Goal: Find specific page/section

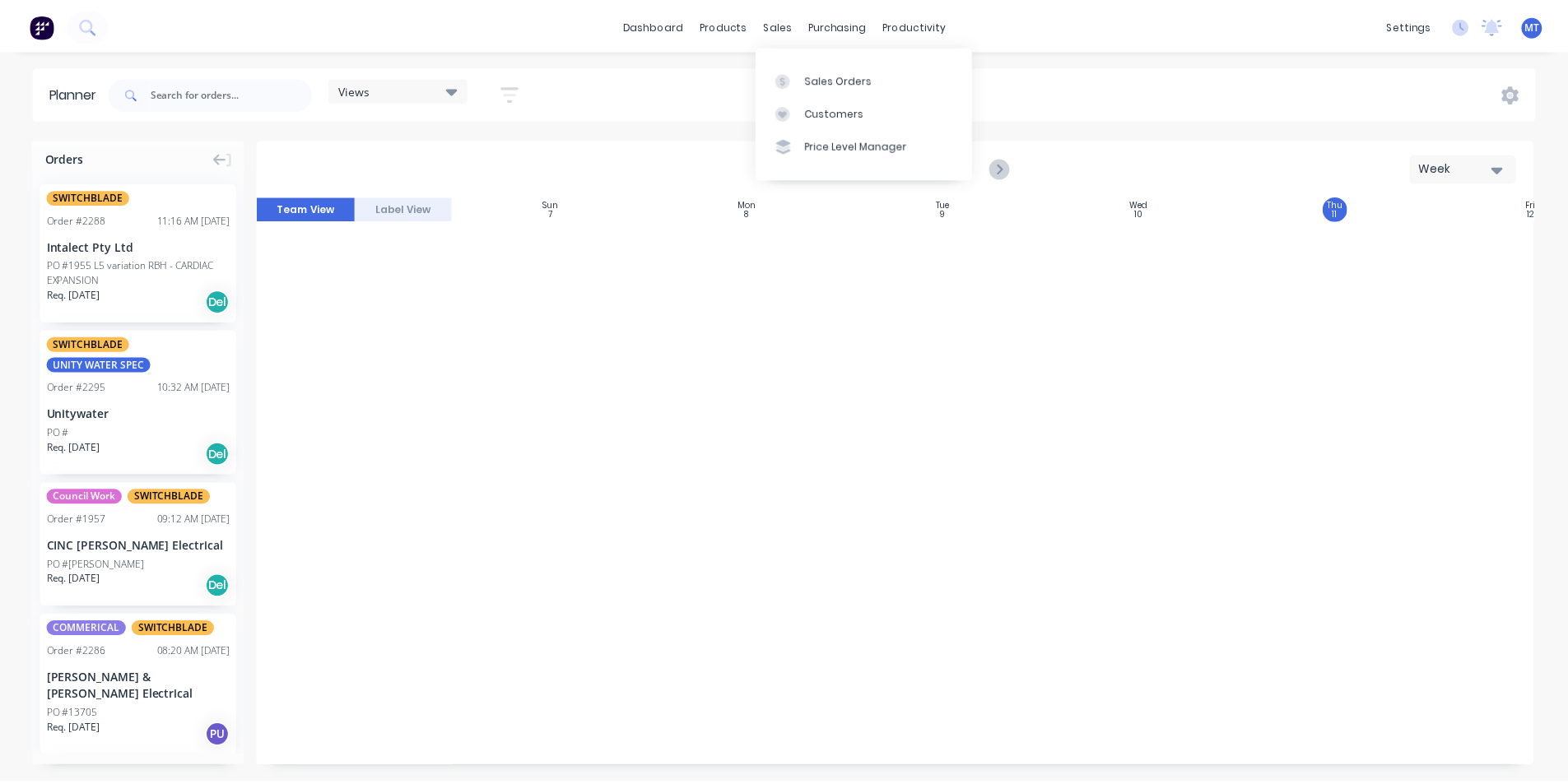
scroll to position [2541, 300]
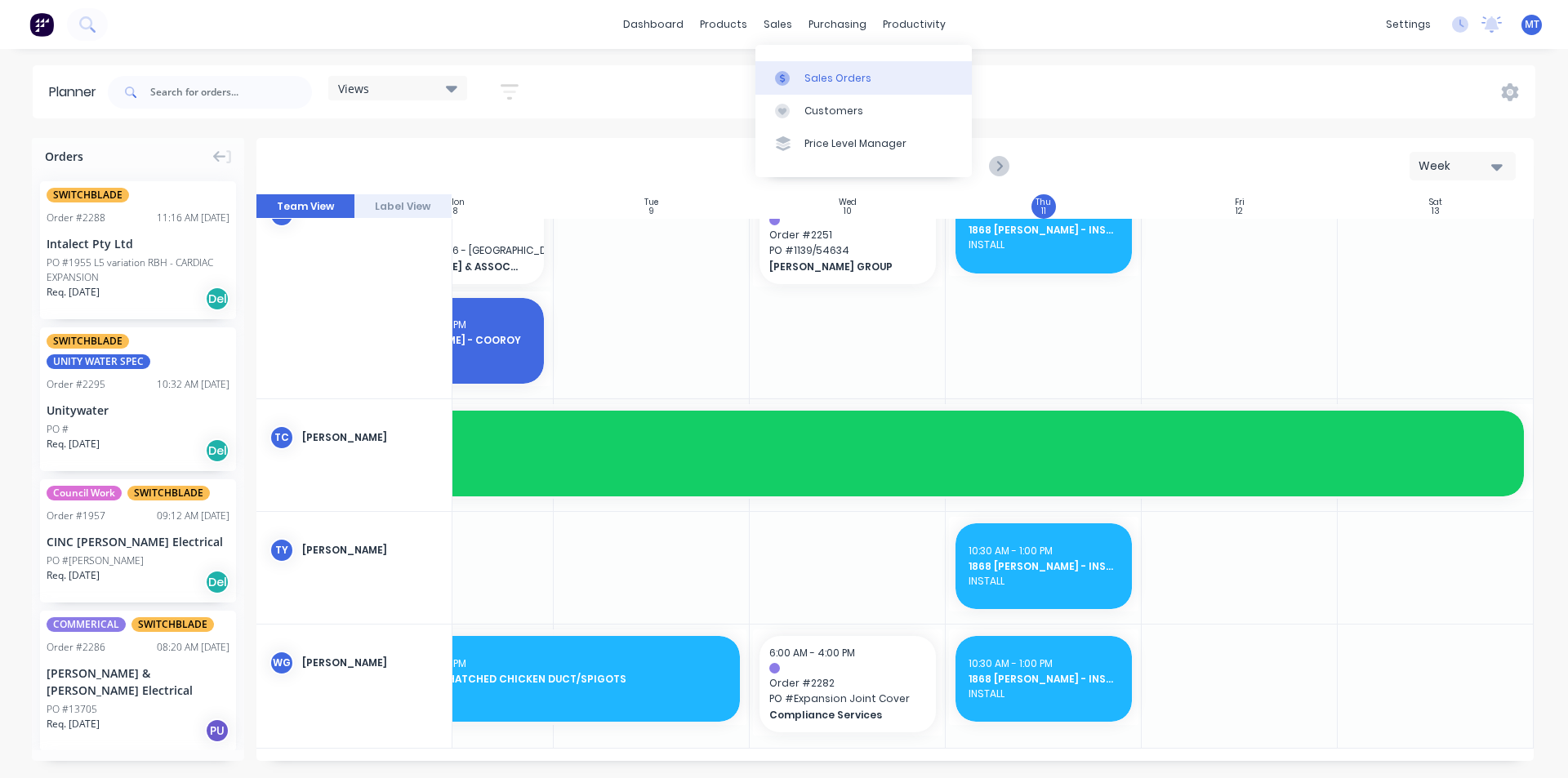
click at [836, 83] on div "Sales Orders" at bounding box center [837, 77] width 67 height 14
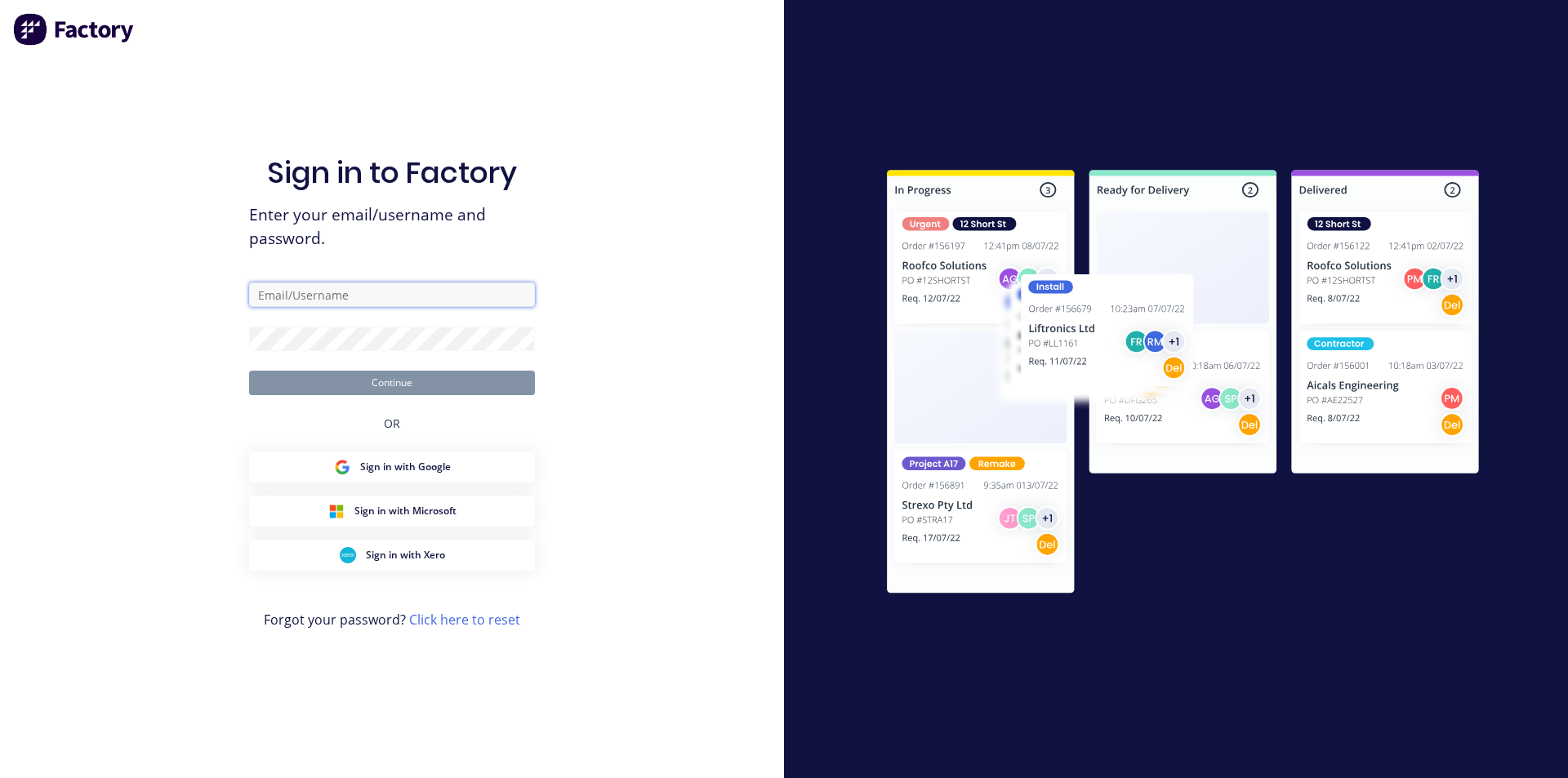
type input "[PERSON_NAME][EMAIL_ADDRESS][DOMAIN_NAME]"
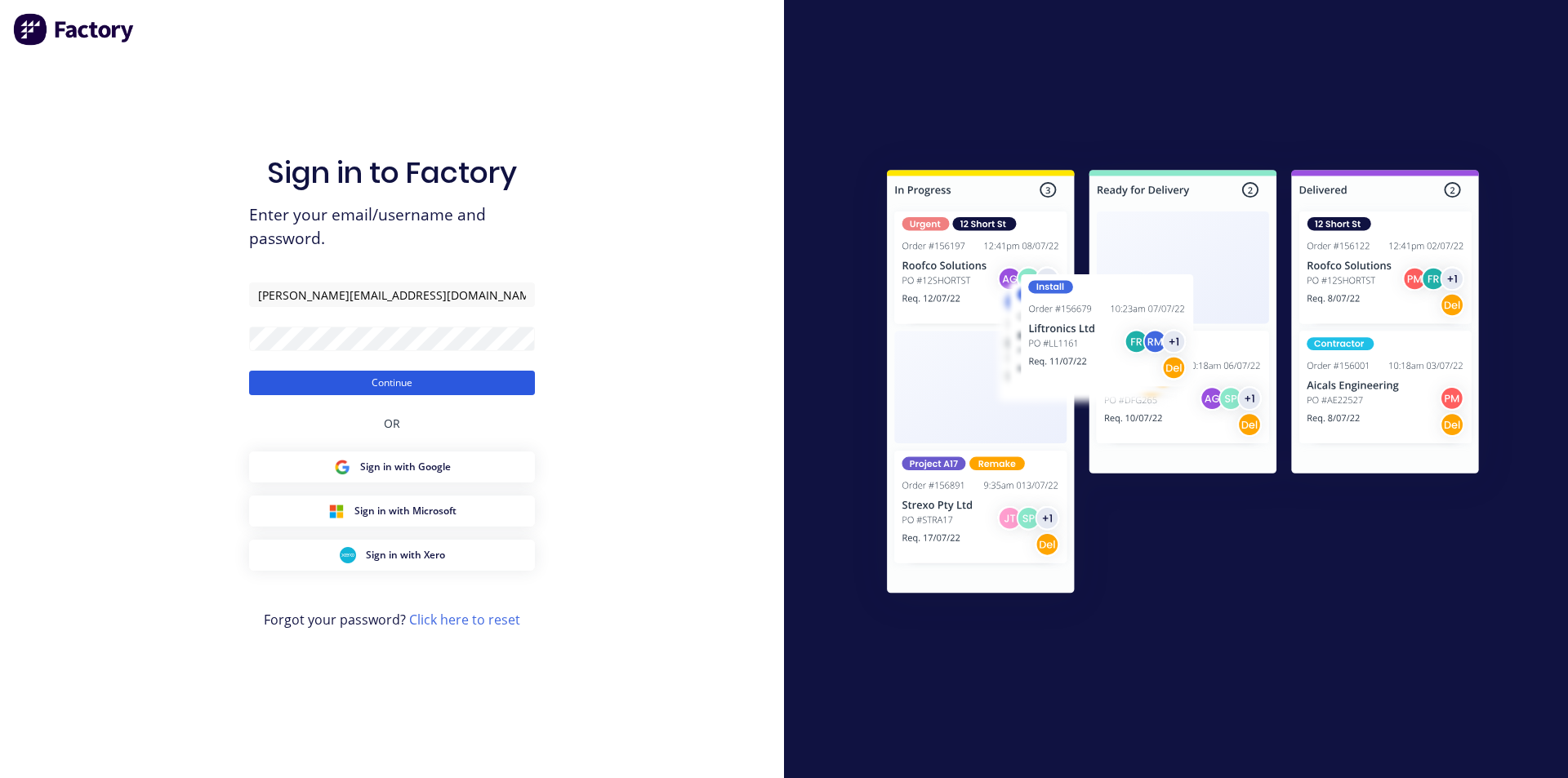
click at [397, 384] on button "Continue" at bounding box center [392, 383] width 286 height 25
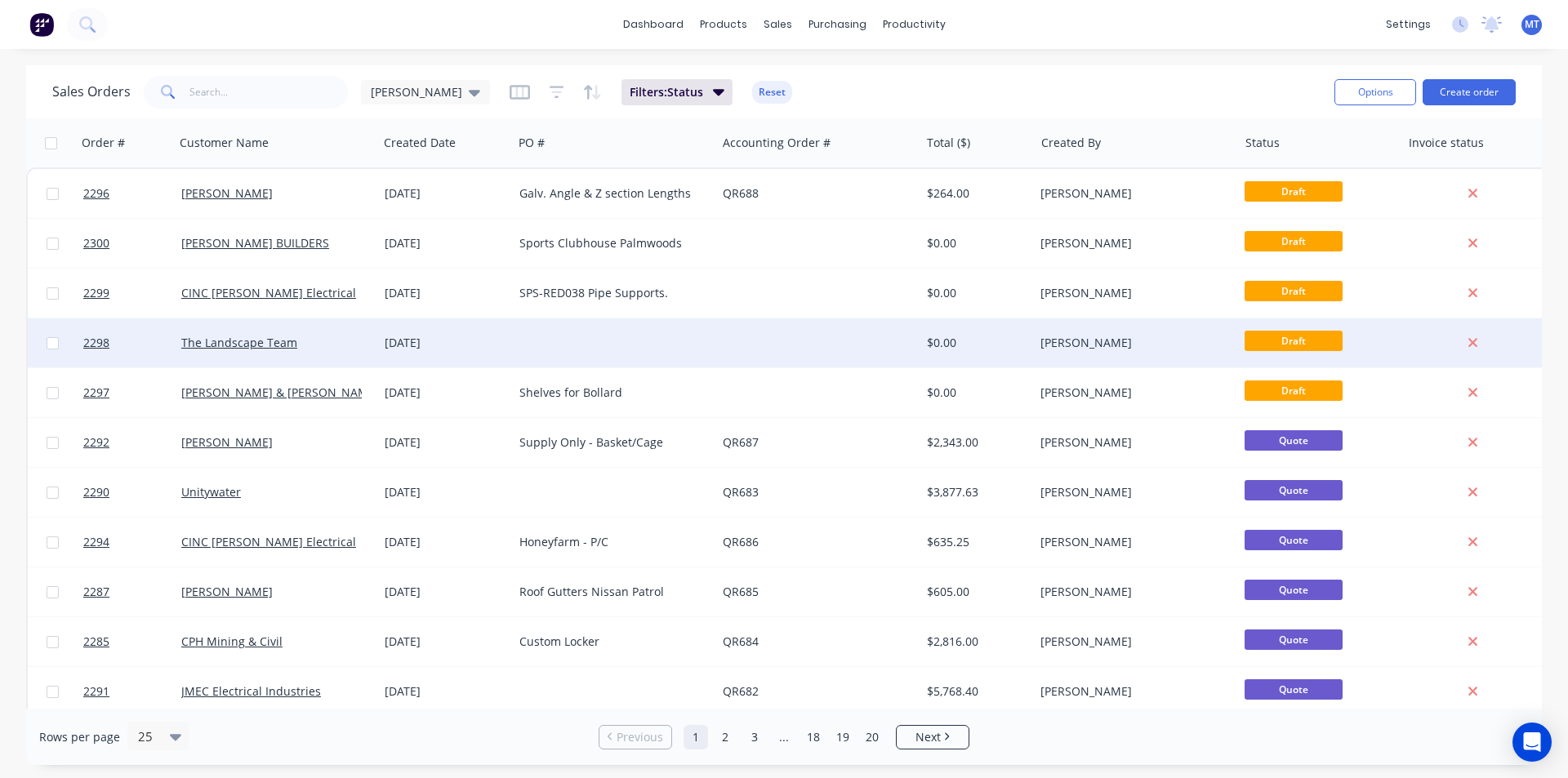
click at [315, 344] on div "The Landscape Team" at bounding box center [272, 342] width 181 height 16
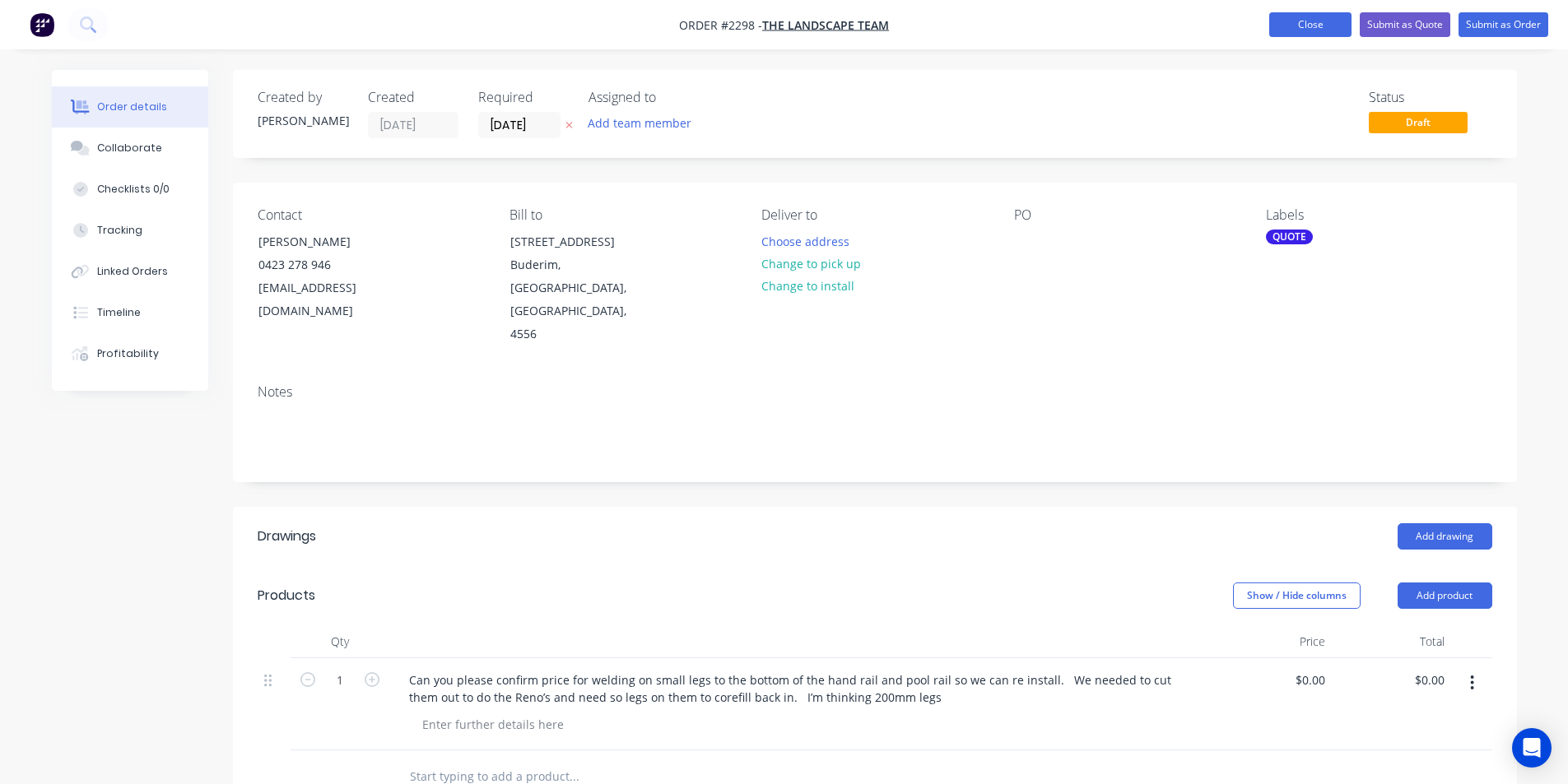
click at [1323, 24] on button "Close" at bounding box center [1310, 25] width 83 height 25
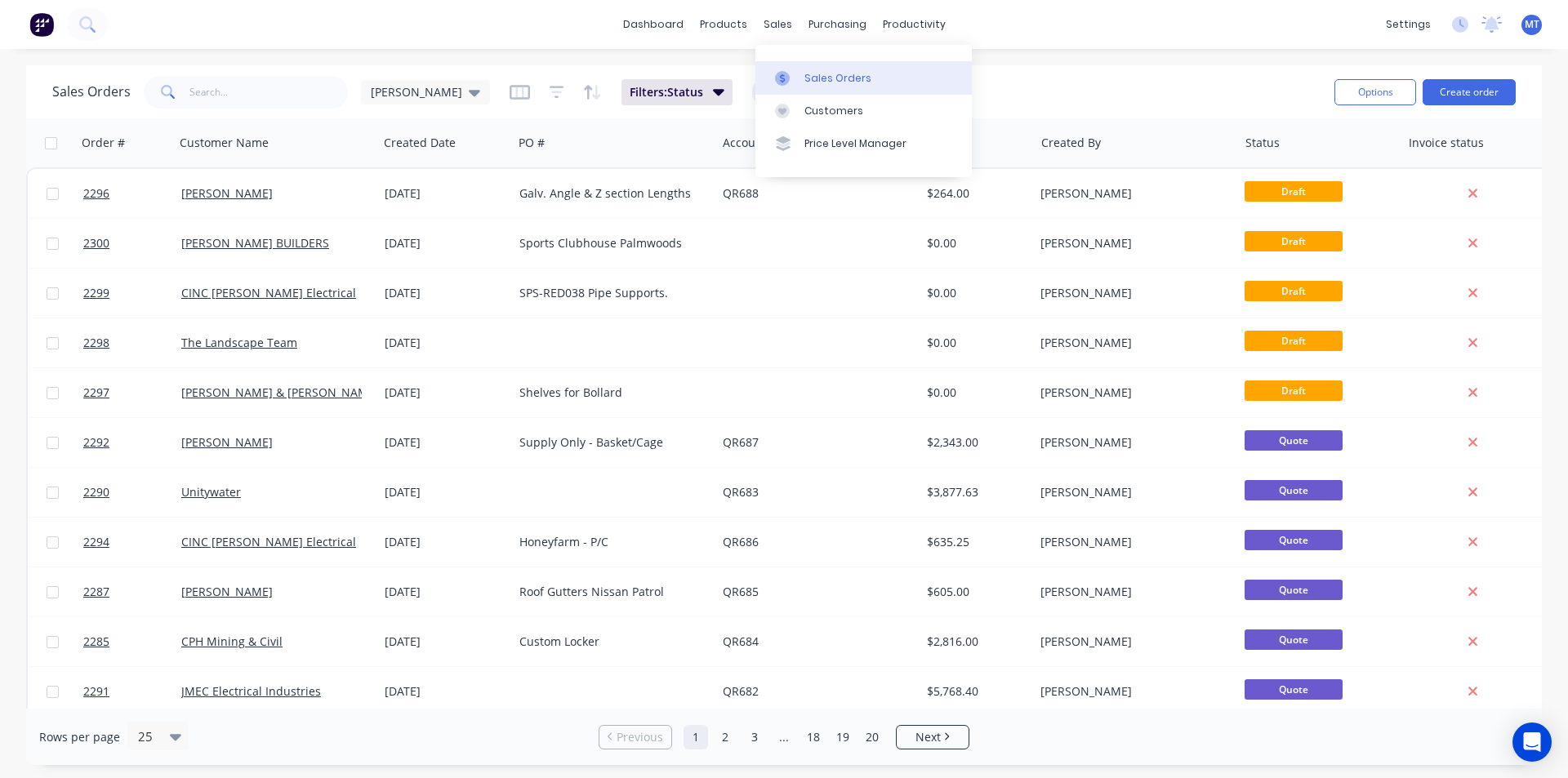
click at [823, 76] on div "Sales Orders" at bounding box center [837, 77] width 67 height 14
click at [414, 91] on div "[PERSON_NAME]" at bounding box center [425, 92] width 110 height 14
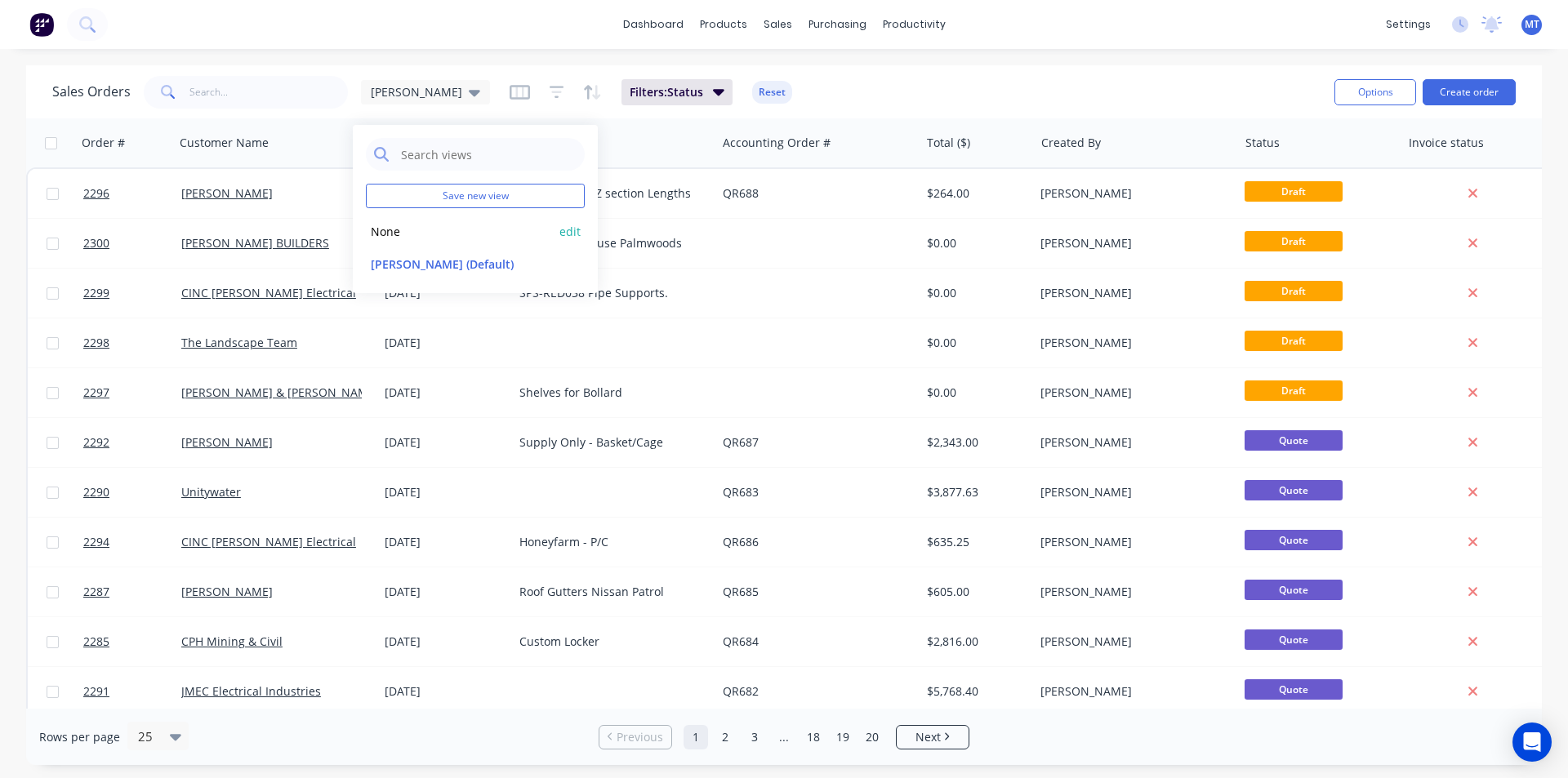
click at [398, 234] on button "None" at bounding box center [458, 232] width 186 height 19
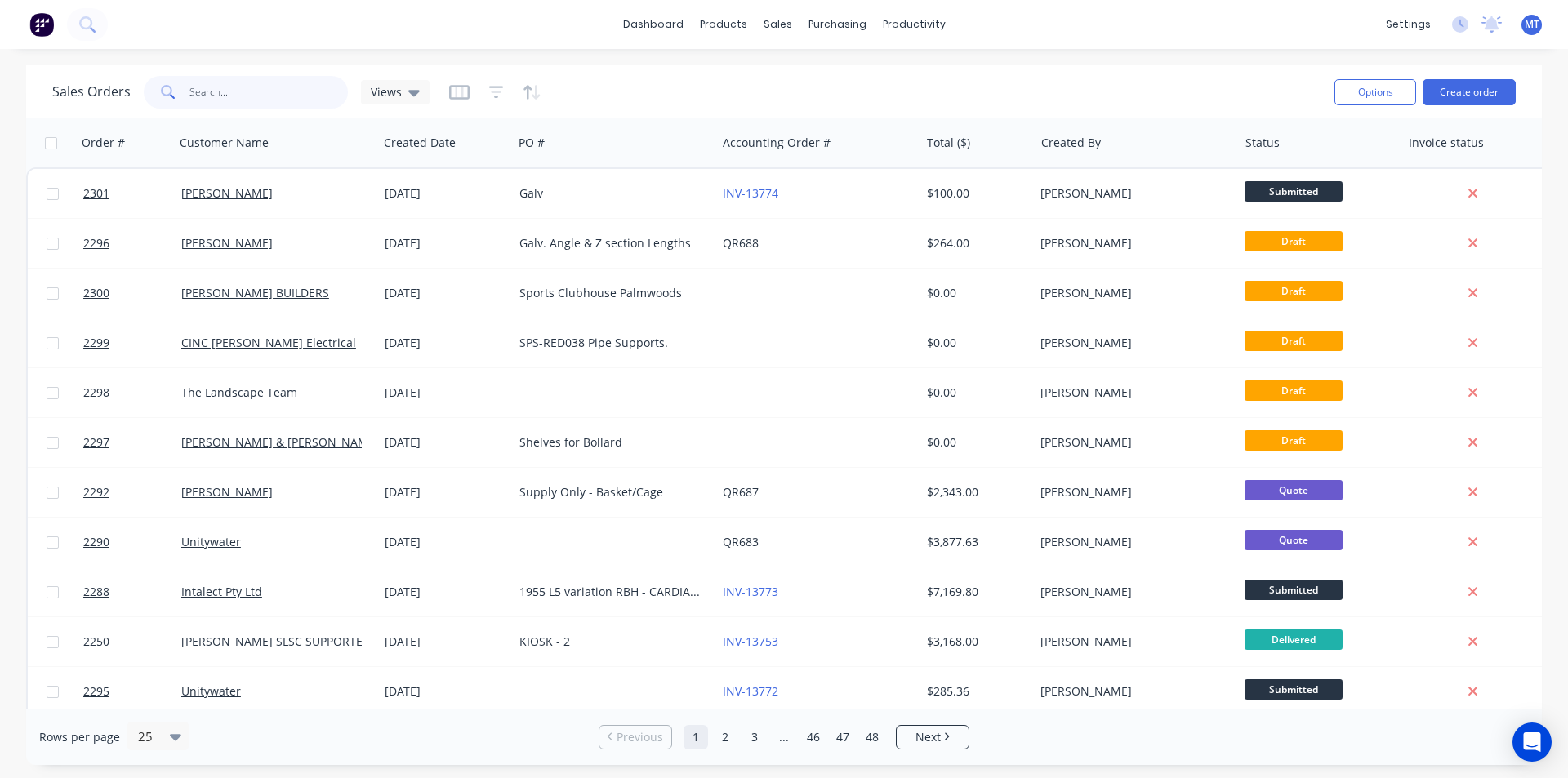
click at [249, 93] on input "text" at bounding box center [269, 92] width 159 height 32
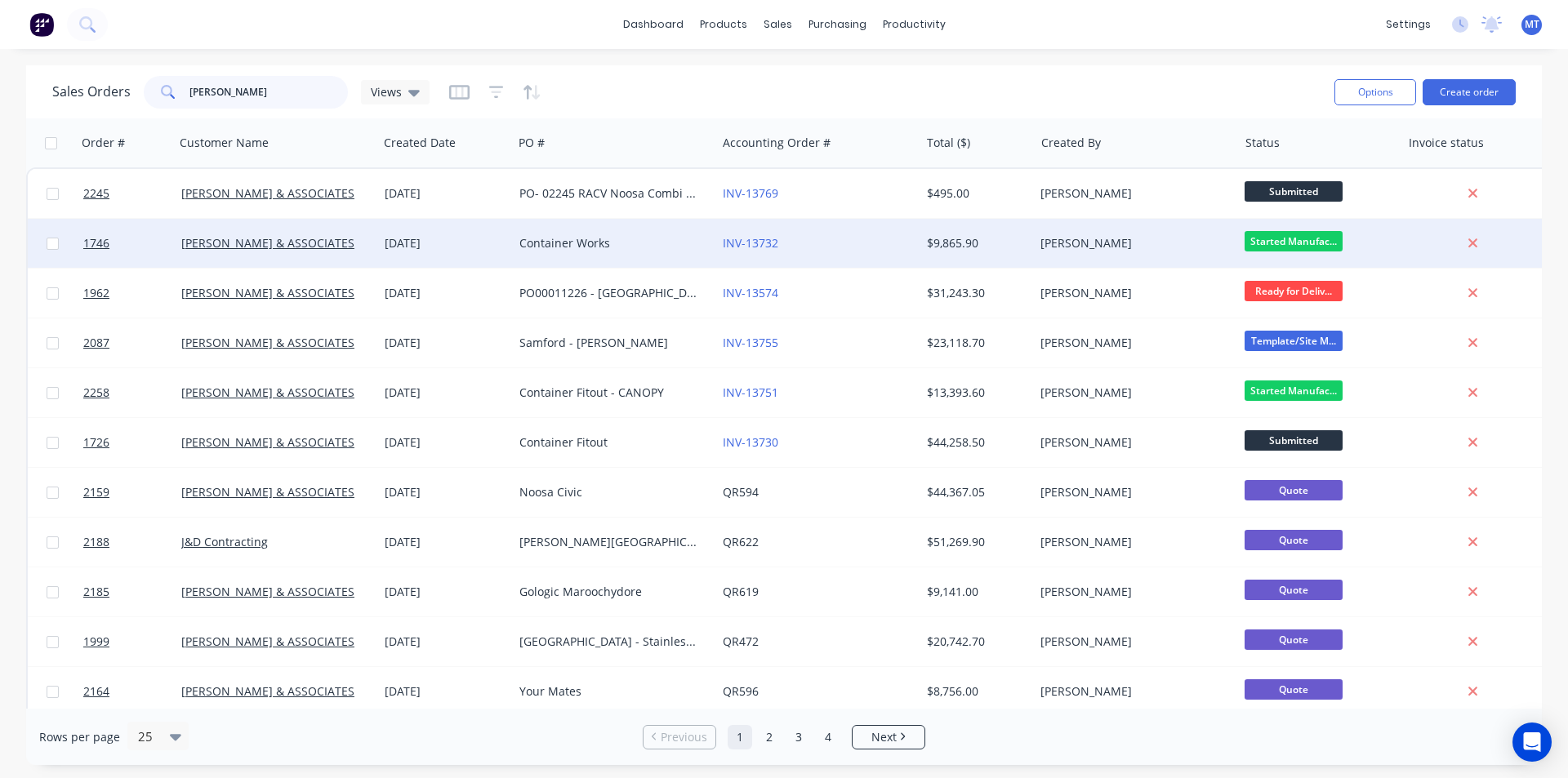
type input "[PERSON_NAME]"
click at [575, 254] on div "Container Works" at bounding box center [614, 242] width 203 height 49
